Goal: Transaction & Acquisition: Book appointment/travel/reservation

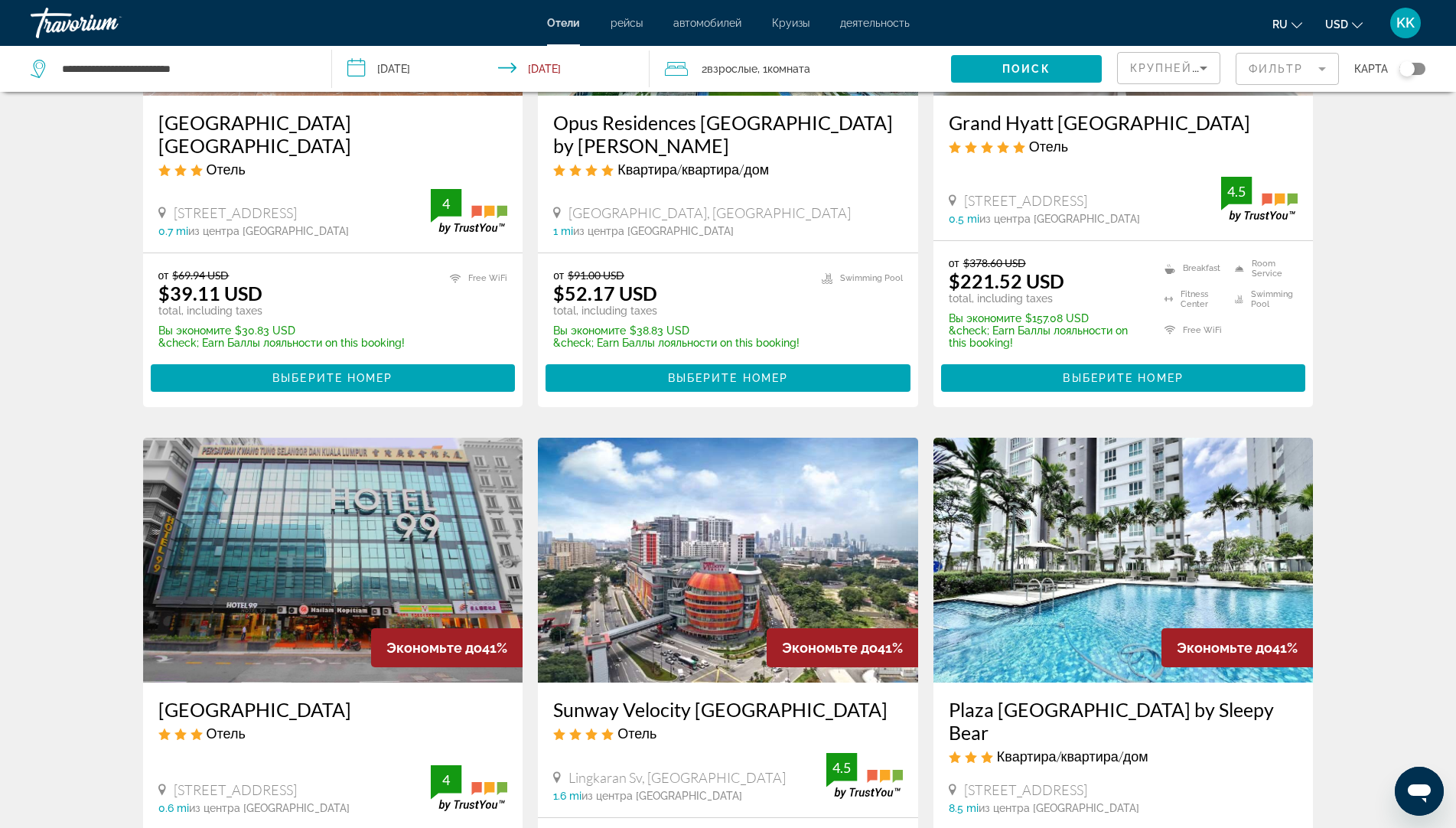
scroll to position [1453, 0]
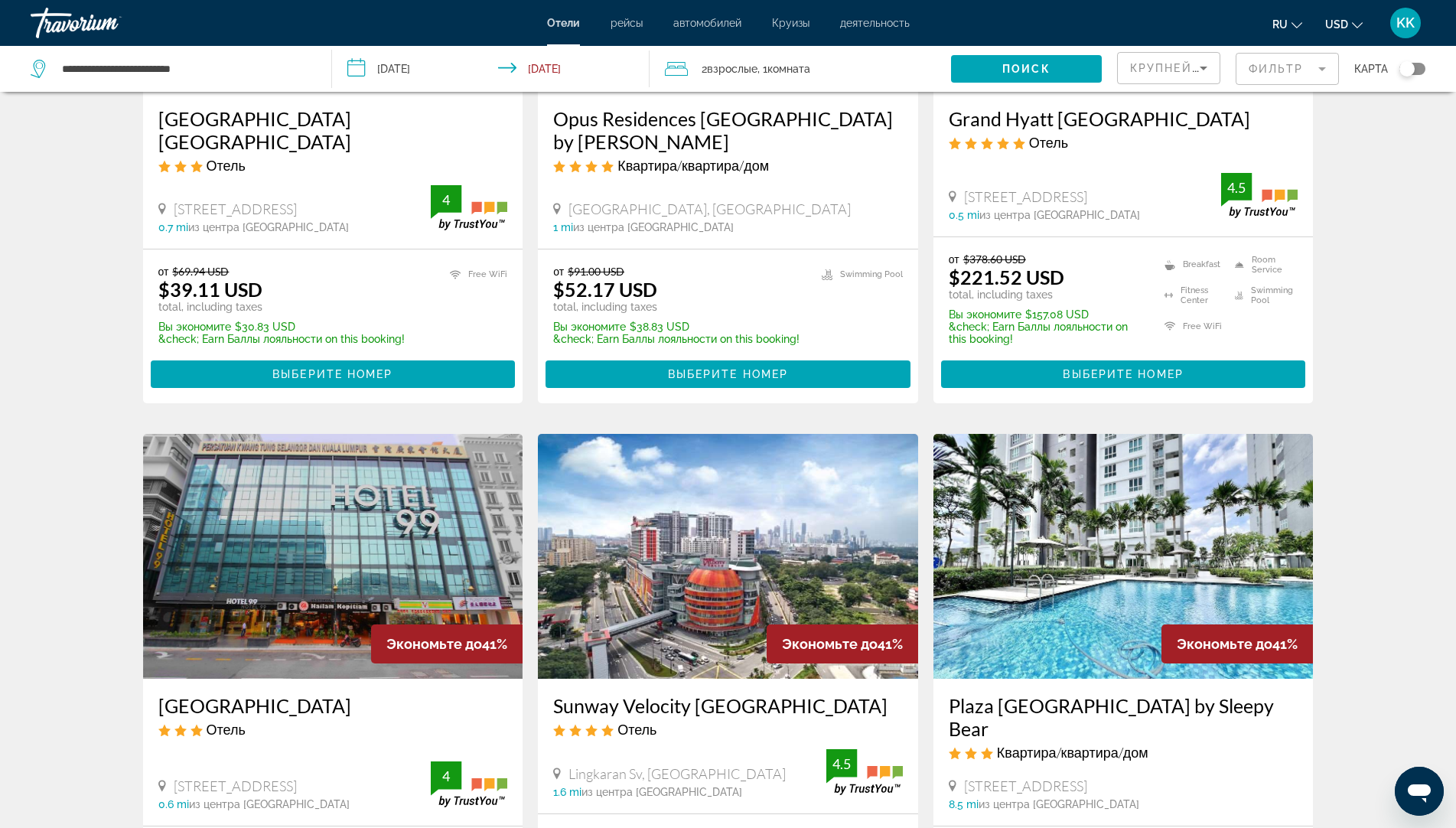
click at [1292, 60] on mat-form-field "Фильтр" at bounding box center [1287, 69] width 103 height 32
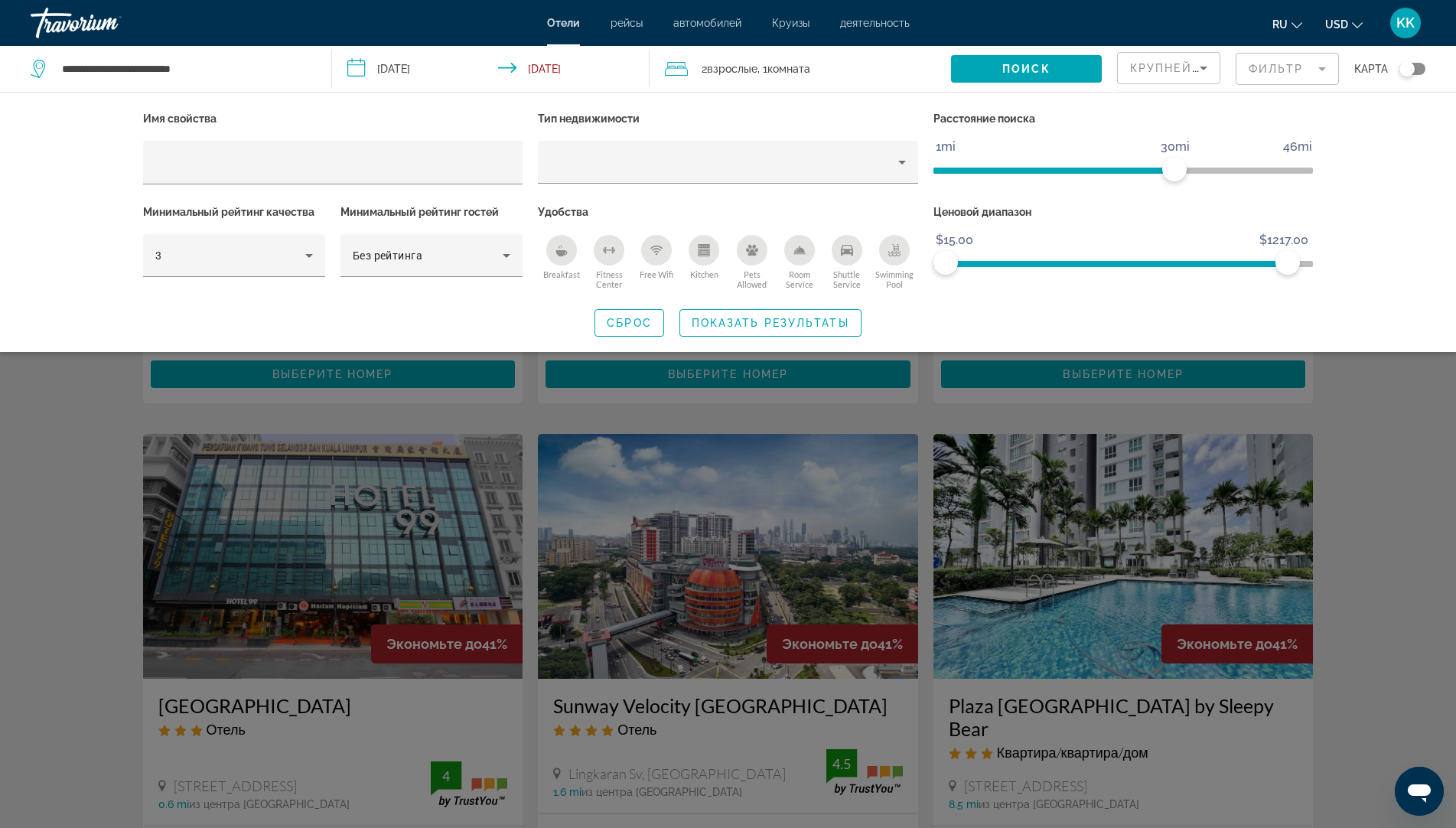
drag, startPoint x: 1287, startPoint y: 263, endPoint x: 1110, endPoint y: 241, distance: 178.4
click at [1084, 253] on span "ngx-slider" at bounding box center [1116, 261] width 342 height 24
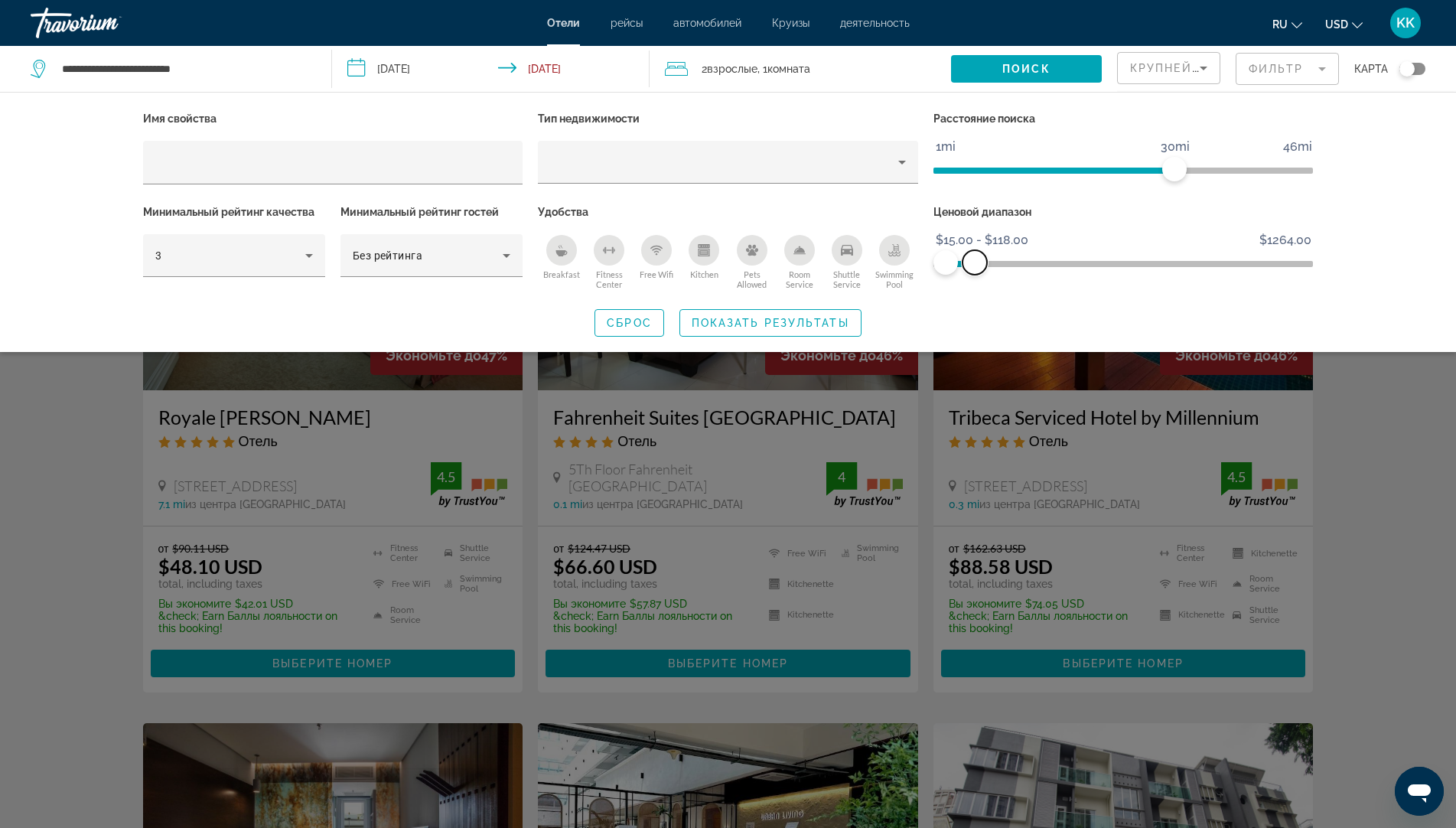
drag, startPoint x: 1292, startPoint y: 261, endPoint x: 974, endPoint y: 262, distance: 318.0
click at [974, 262] on span "ngx-slider-max" at bounding box center [974, 262] width 24 height 24
drag, startPoint x: 1171, startPoint y: 163, endPoint x: 997, endPoint y: 174, distance: 174.3
click at [997, 174] on span "ngx-slider" at bounding box center [1000, 169] width 24 height 24
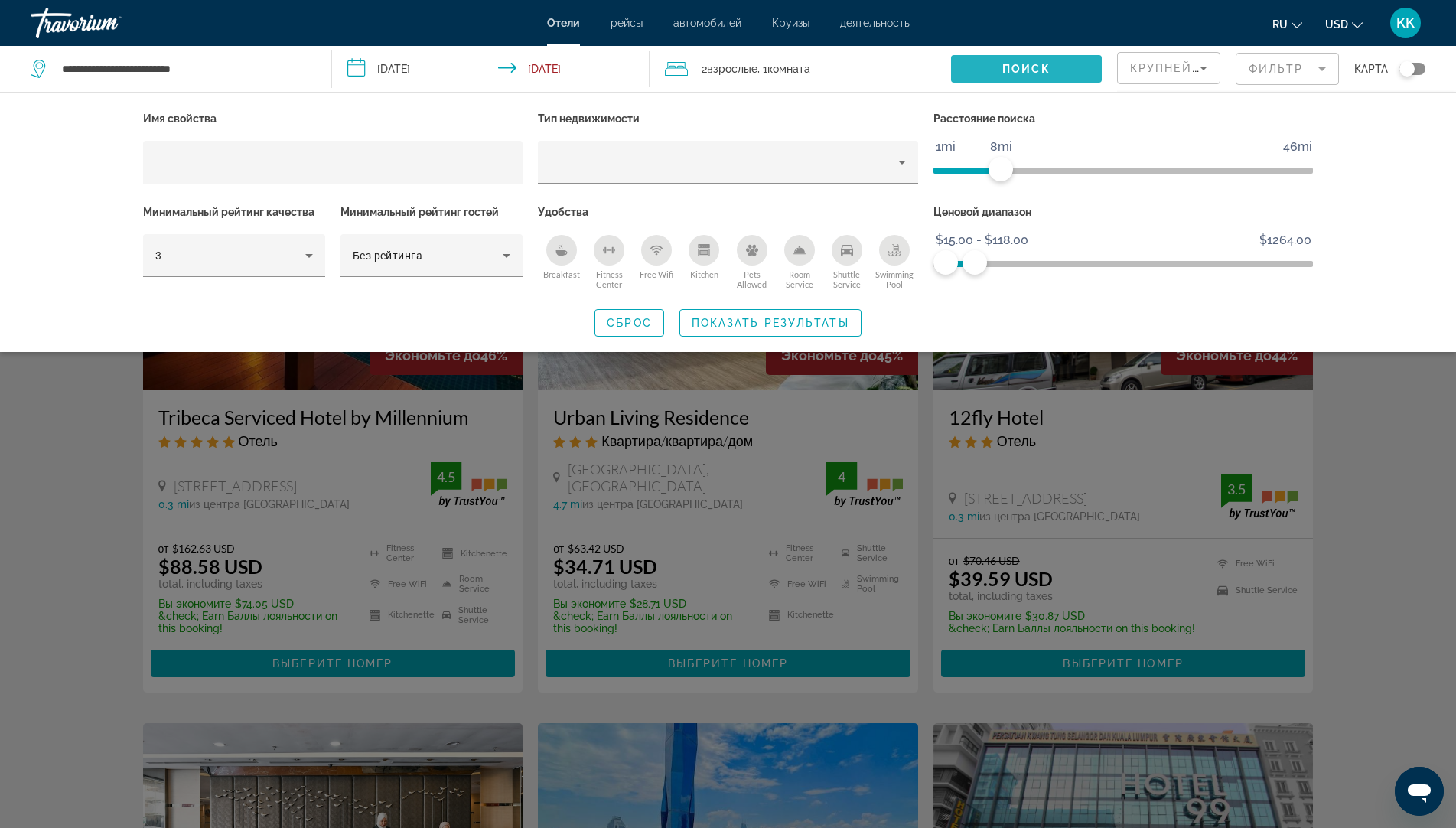
click at [1038, 69] on span "Поиск" at bounding box center [1026, 69] width 48 height 13
click at [47, 149] on div "Имя свойства Тип недвижимости Расстояние поиска 1mi 46mi 8mi Минимальный рейтин…" at bounding box center [728, 222] width 1456 height 260
click at [1382, 496] on div "Search widget" at bounding box center [728, 528] width 1456 height 598
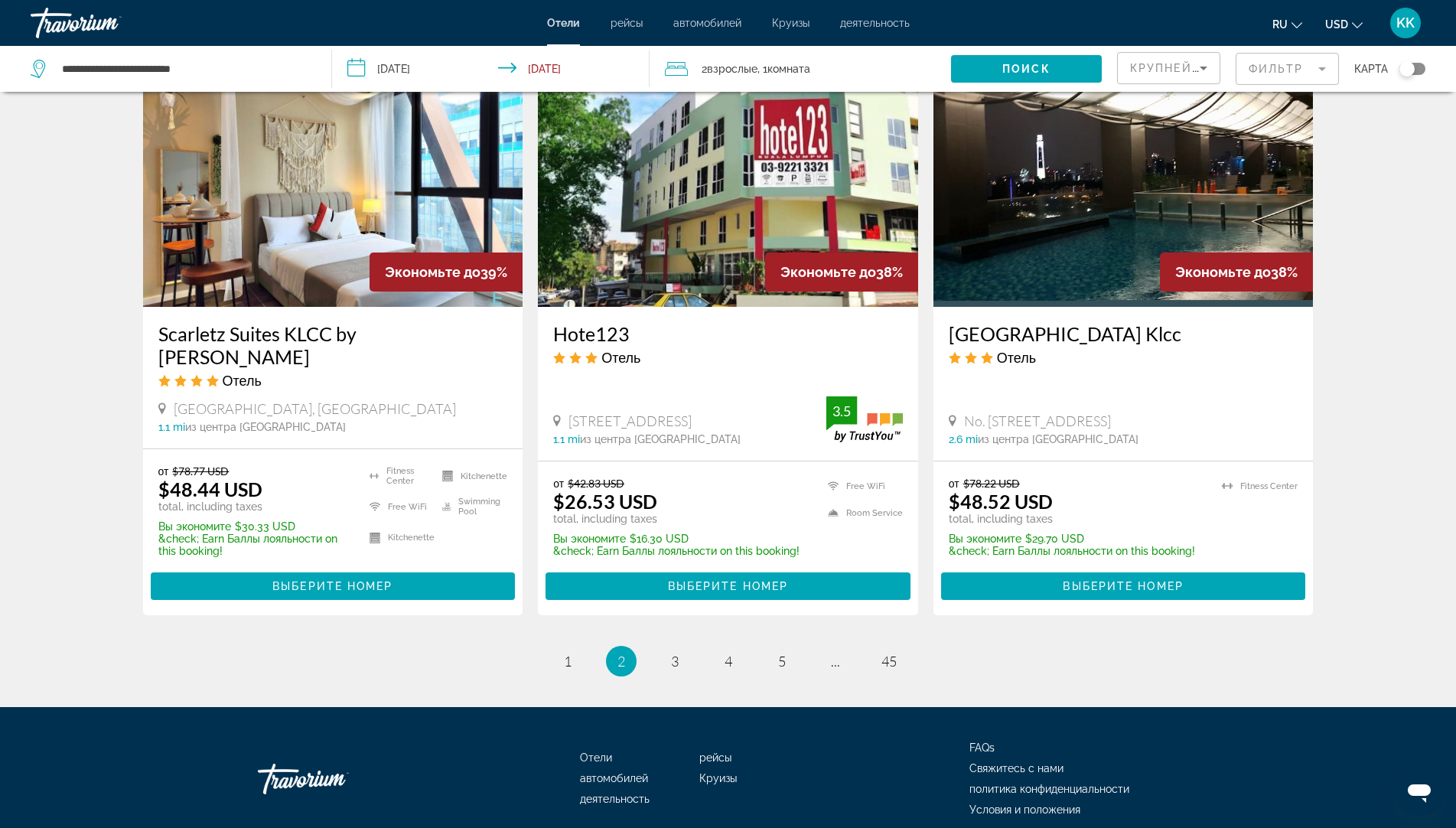
scroll to position [1850, 0]
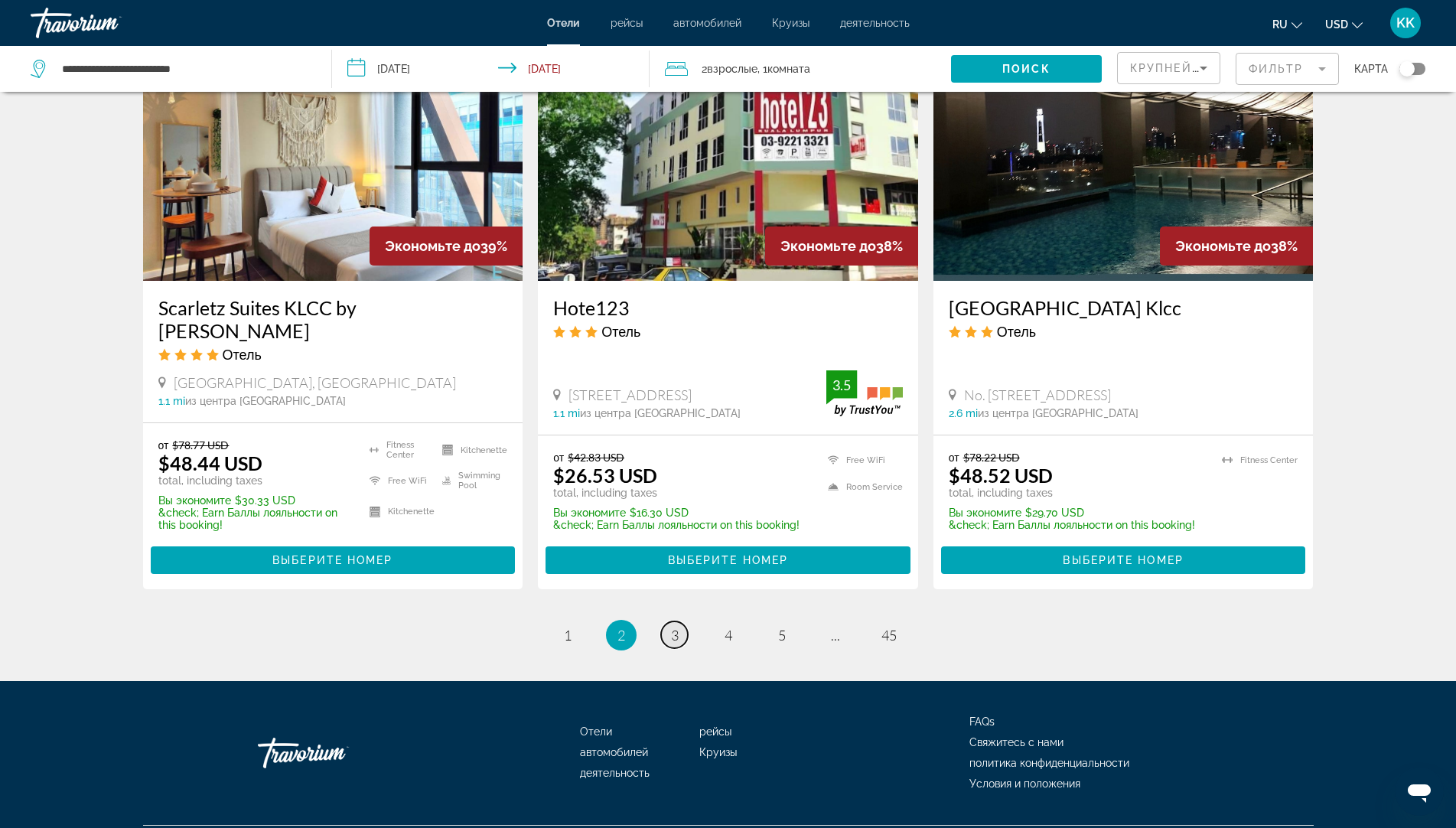
click at [677, 627] on span "3" at bounding box center [675, 635] width 7 height 17
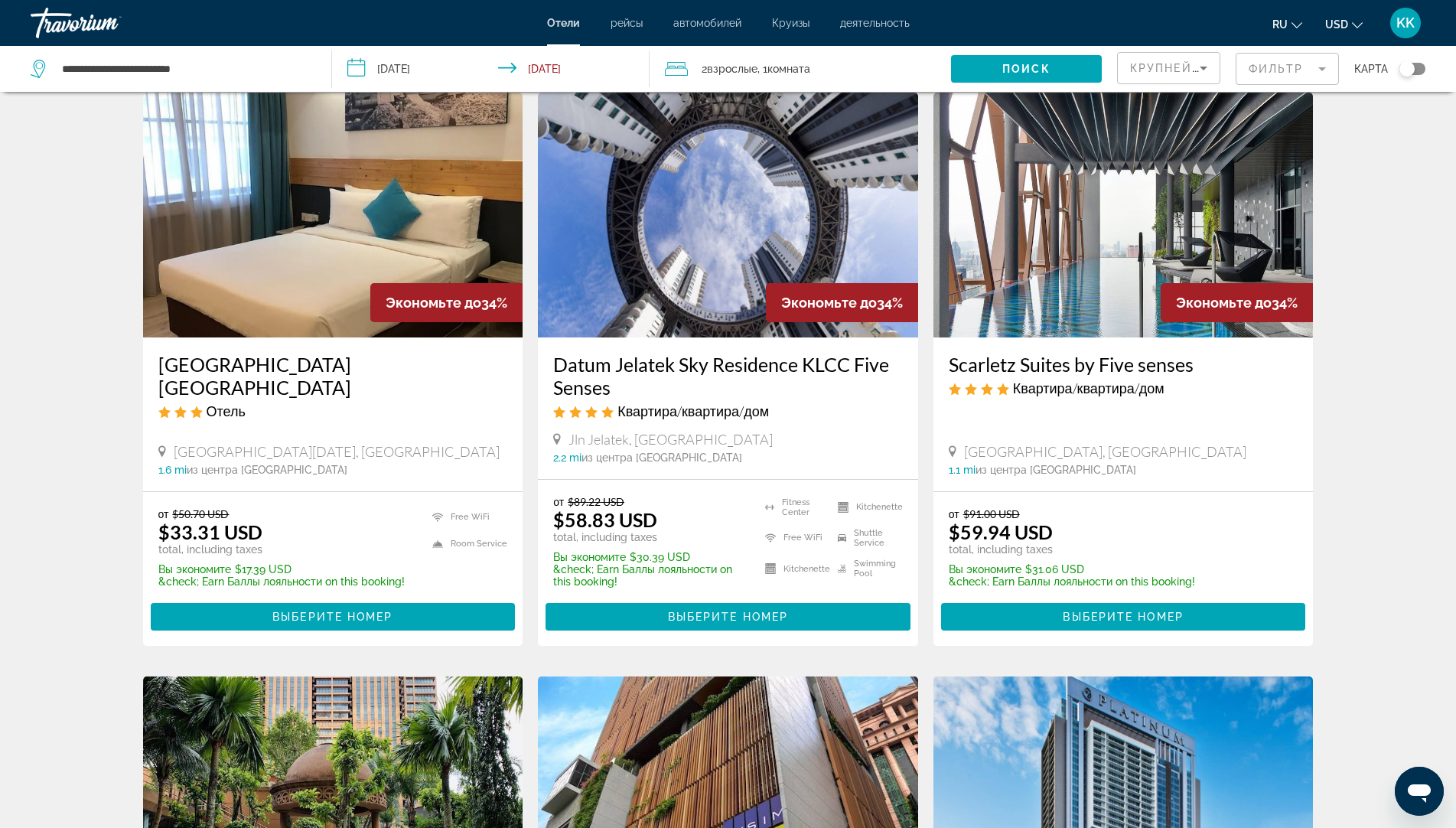
scroll to position [1224, 0]
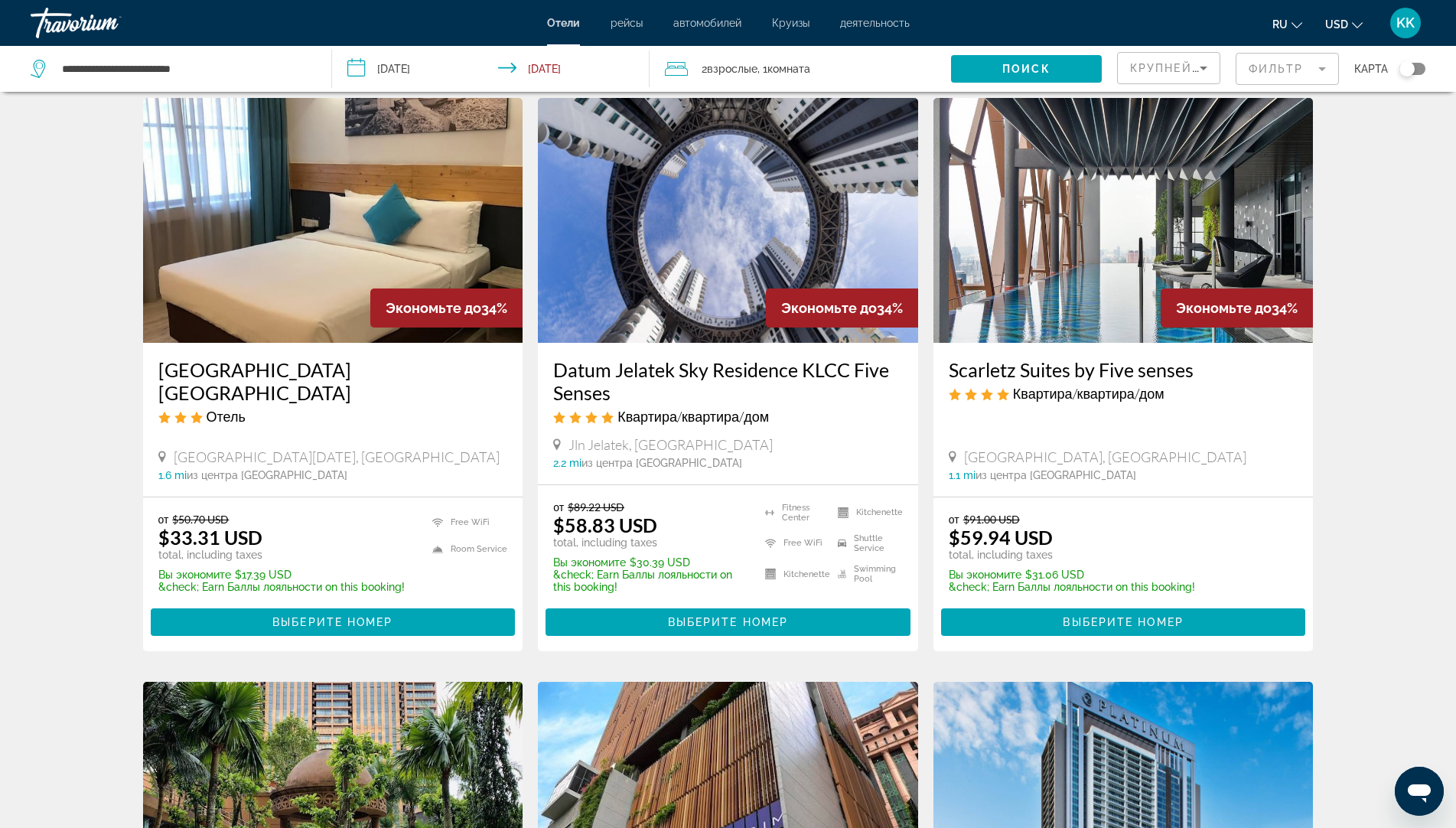
click at [1085, 279] on img "Main content" at bounding box center [1123, 220] width 380 height 244
